Goal: Navigation & Orientation: Find specific page/section

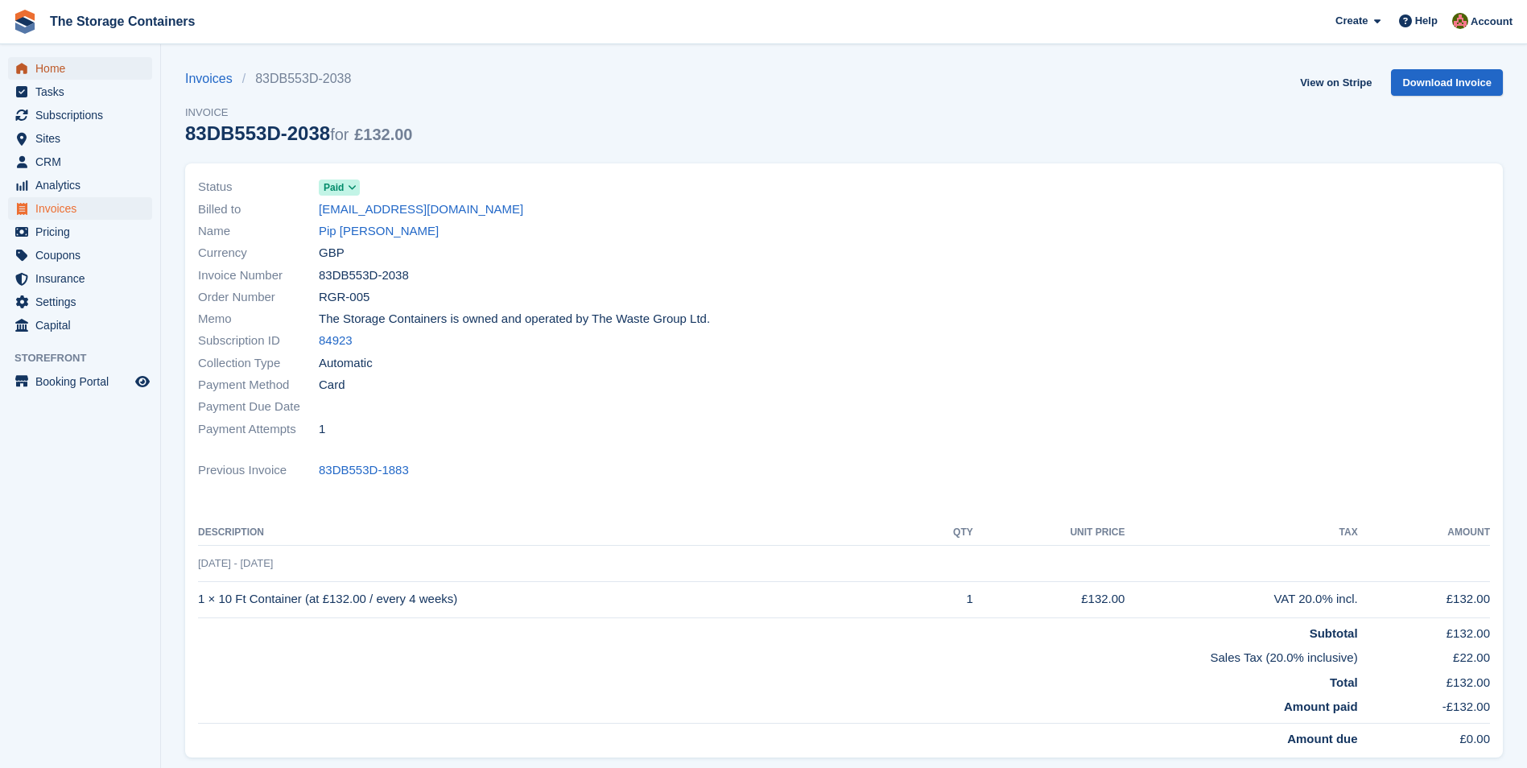
drag, startPoint x: 0, startPoint y: 0, endPoint x: 96, endPoint y: 67, distance: 116.8
click at [96, 67] on span "Home" at bounding box center [83, 68] width 97 height 23
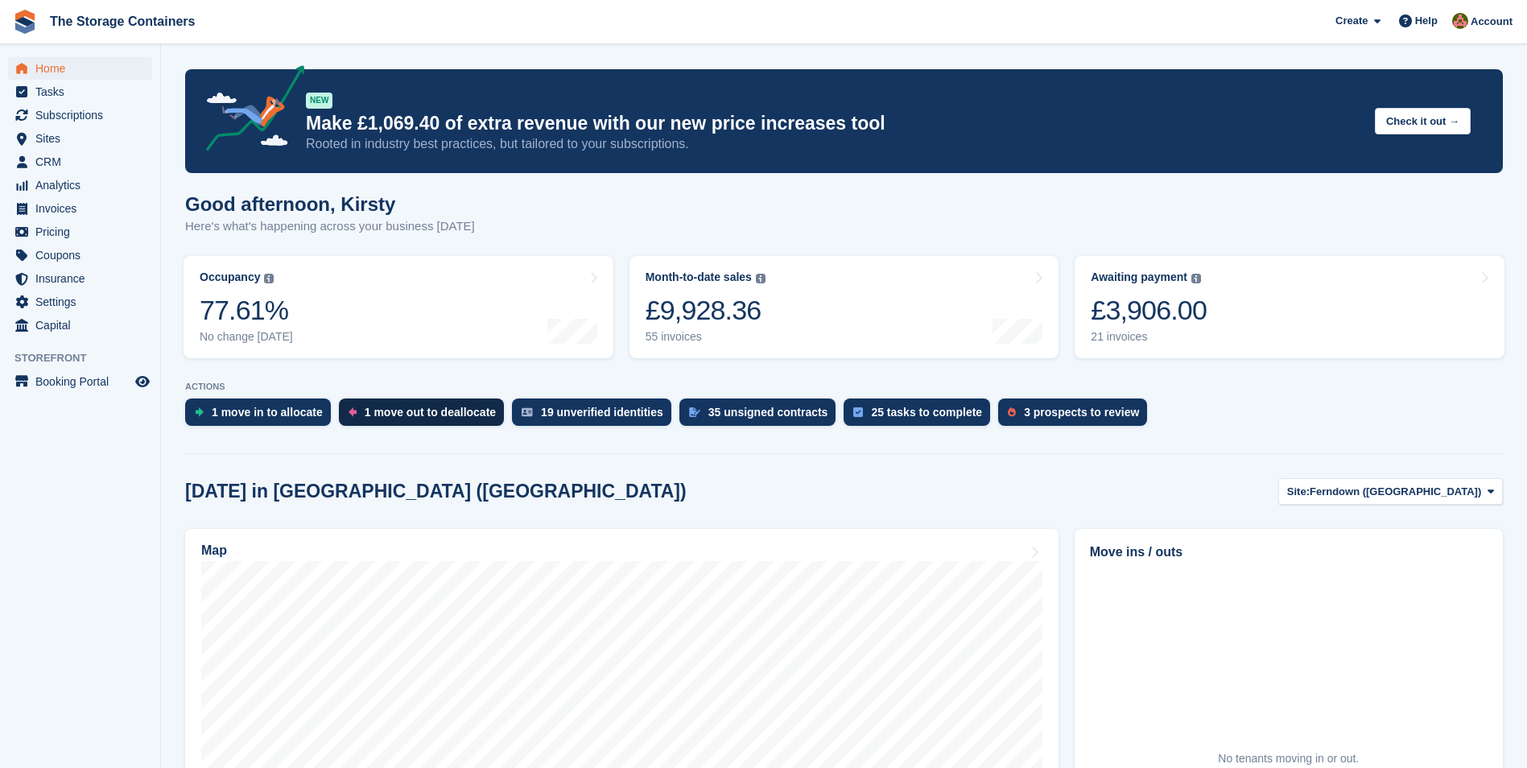
click at [448, 420] on div "1 move out to deallocate" at bounding box center [421, 411] width 165 height 27
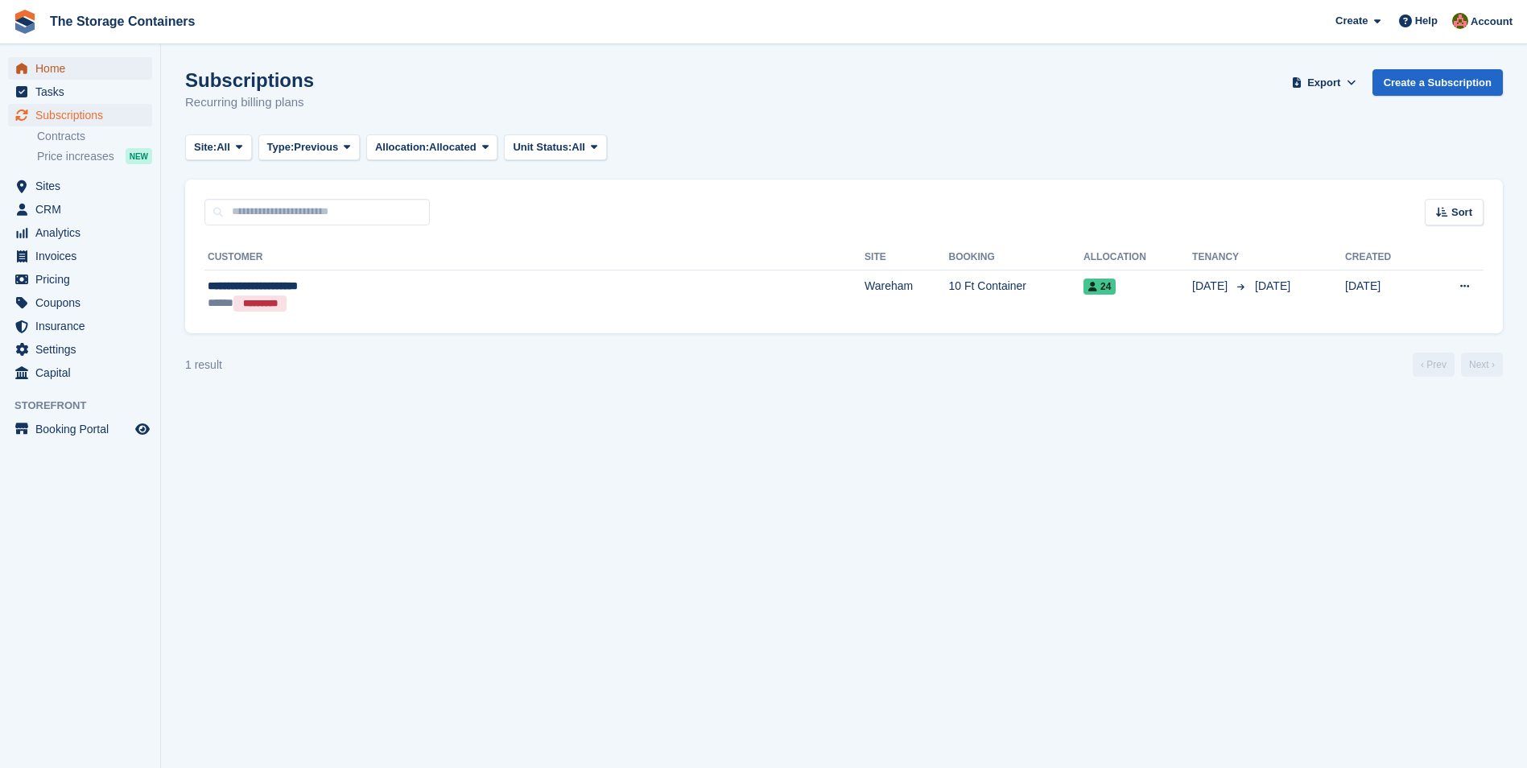
click at [97, 60] on span "Home" at bounding box center [83, 68] width 97 height 23
